Goal: Task Accomplishment & Management: Manage account settings

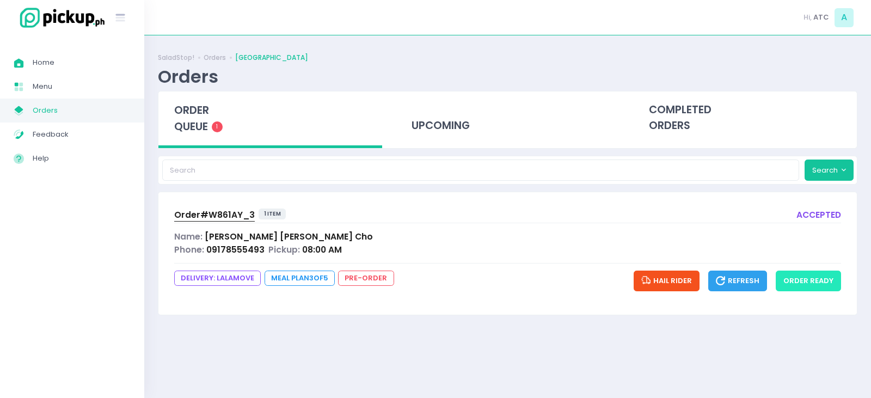
click at [812, 276] on button "order ready" at bounding box center [808, 281] width 65 height 21
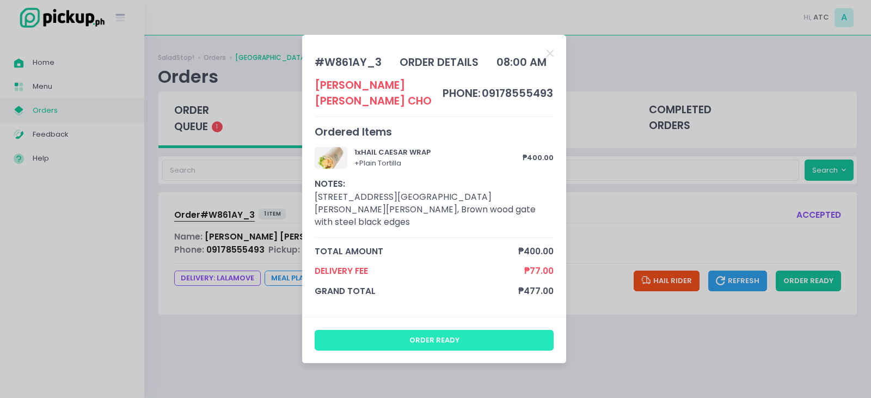
click at [469, 330] on button "order ready" at bounding box center [435, 340] width 240 height 21
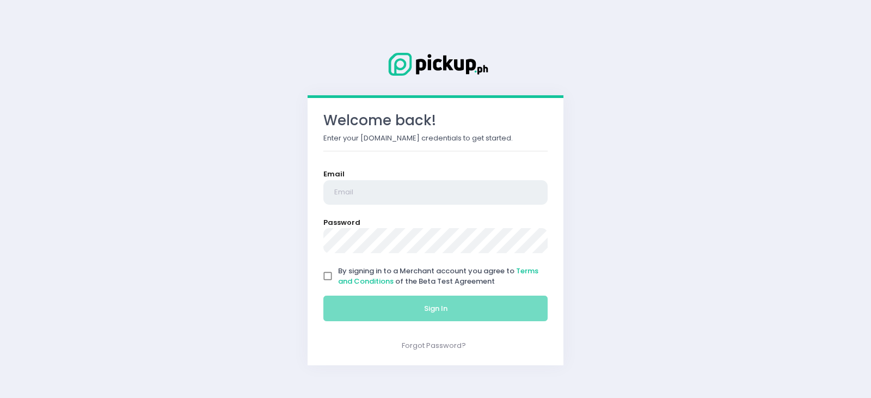
type input "saladstop.atc@rgoc.com.ph"
click at [329, 273] on input "By signing in to a Merchant account you agree to Terms and Conditions of the Be…" at bounding box center [328, 276] width 21 height 21
checkbox input "true"
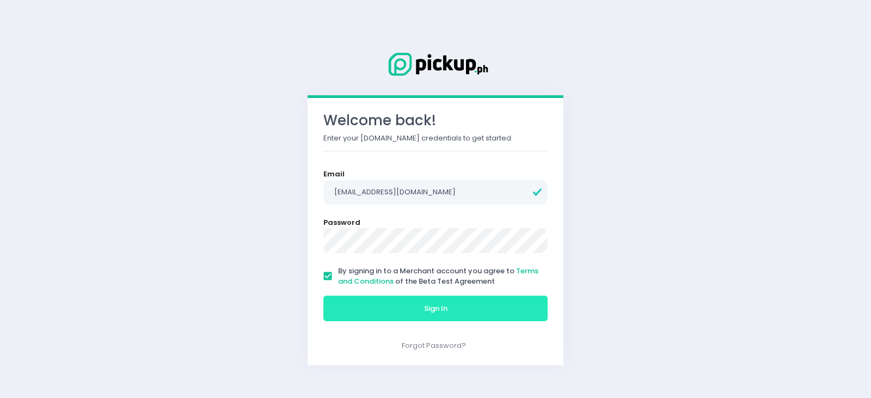
click at [370, 300] on button "Sign In" at bounding box center [436, 309] width 224 height 26
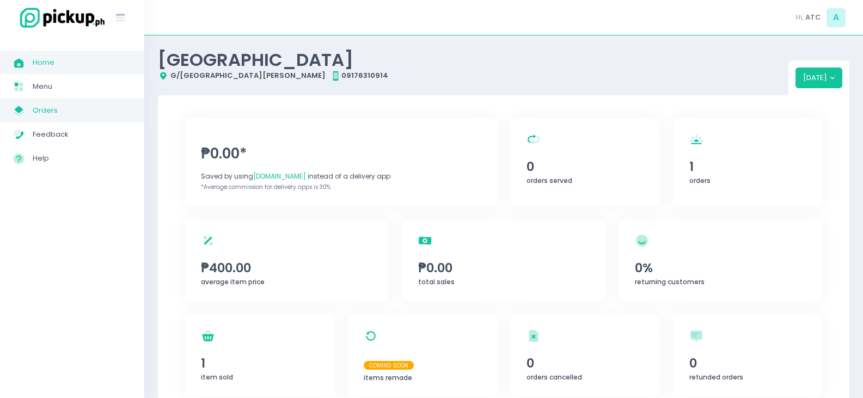
click at [55, 109] on span "Orders" at bounding box center [82, 110] width 98 height 14
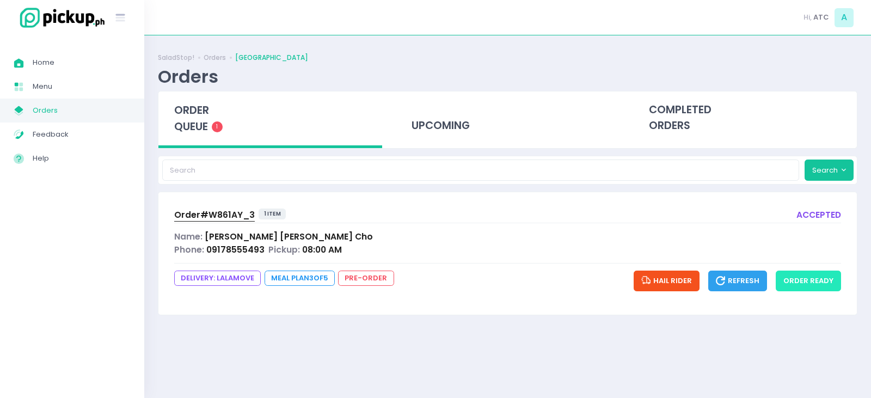
click at [820, 282] on button "order ready" at bounding box center [808, 281] width 65 height 21
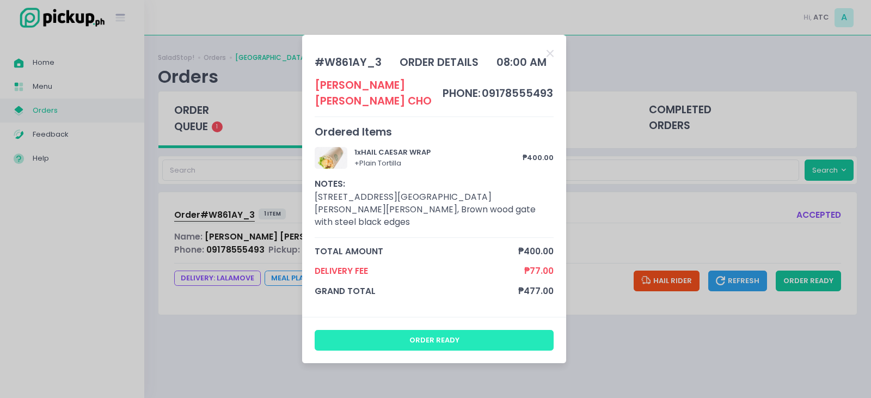
click at [487, 330] on button "order ready" at bounding box center [435, 340] width 240 height 21
